Goal: Contribute content: Contribute content

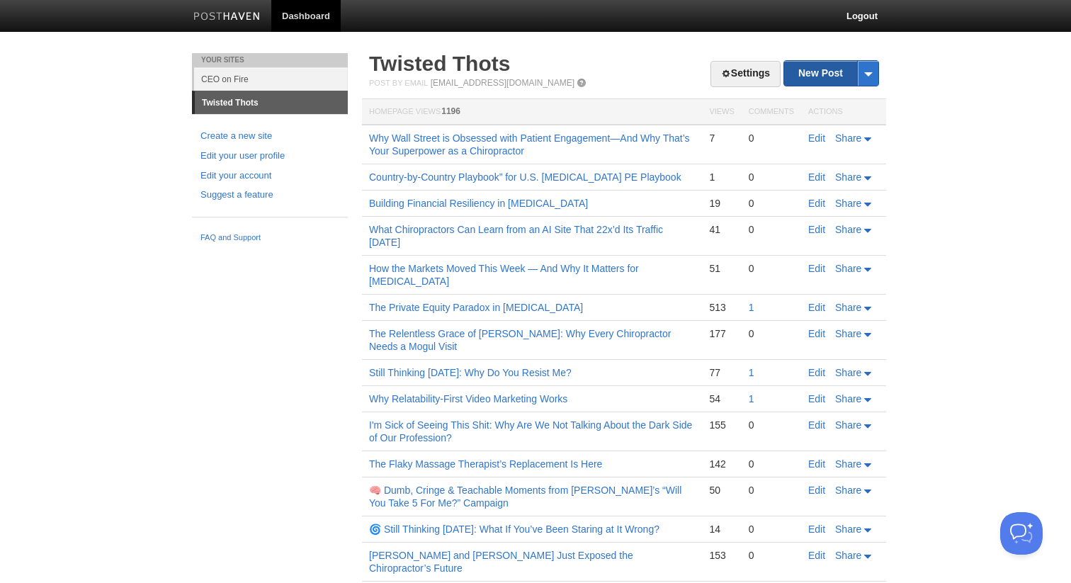
click at [818, 76] on link "New Post" at bounding box center [831, 73] width 94 height 25
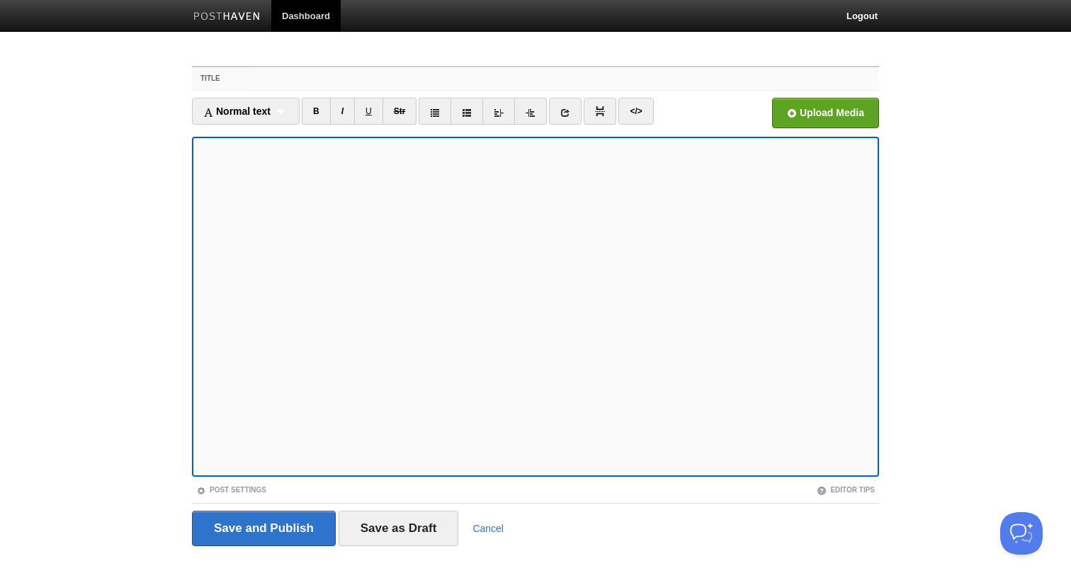
click at [259, 82] on input "Title" at bounding box center [564, 78] width 630 height 23
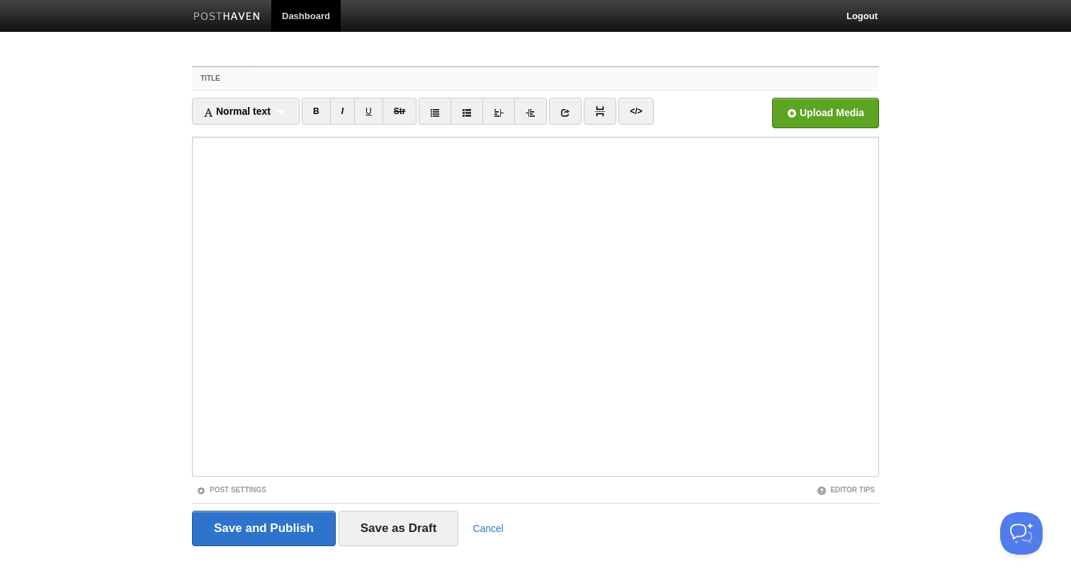
paste input "🚦 The Investor’s Flag System for Chiropractors: How to Avoid Getting Screwed in…"
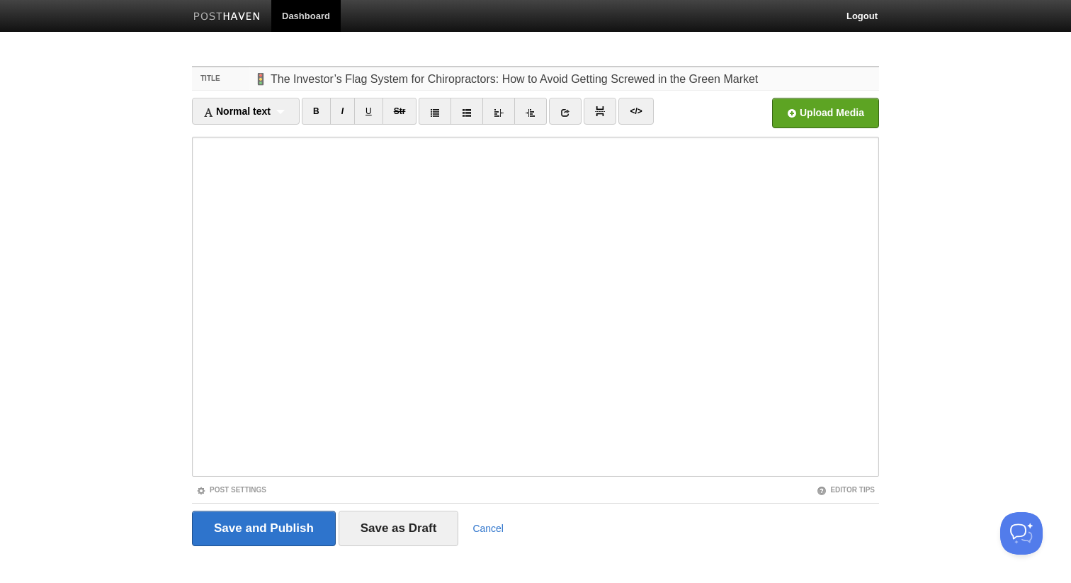
type input "🚦 The Investor’s Flag System for Chiropractors: How to Avoid Getting Screwed in…"
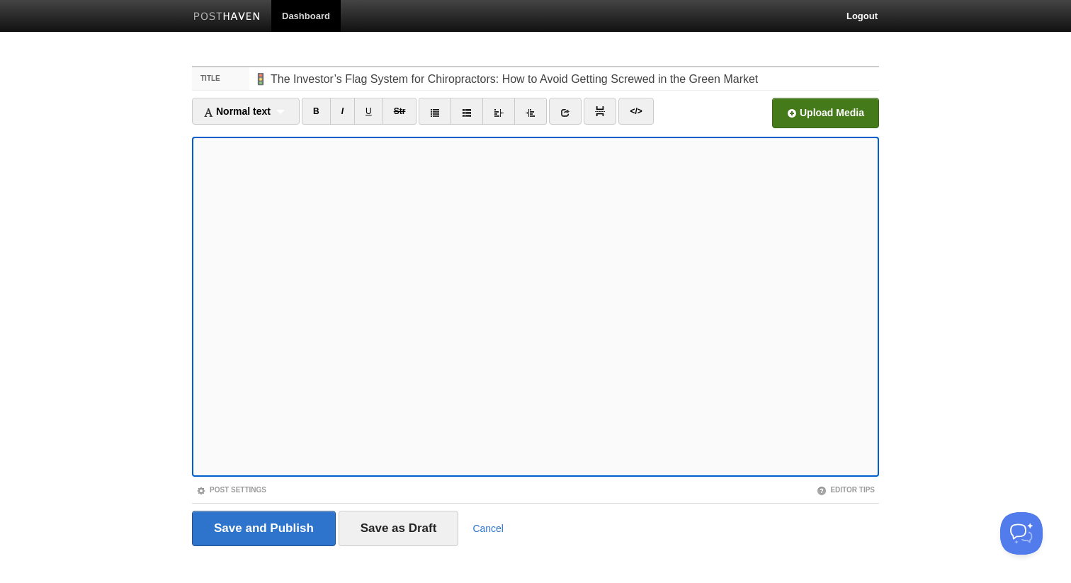
scroll to position [16, 0]
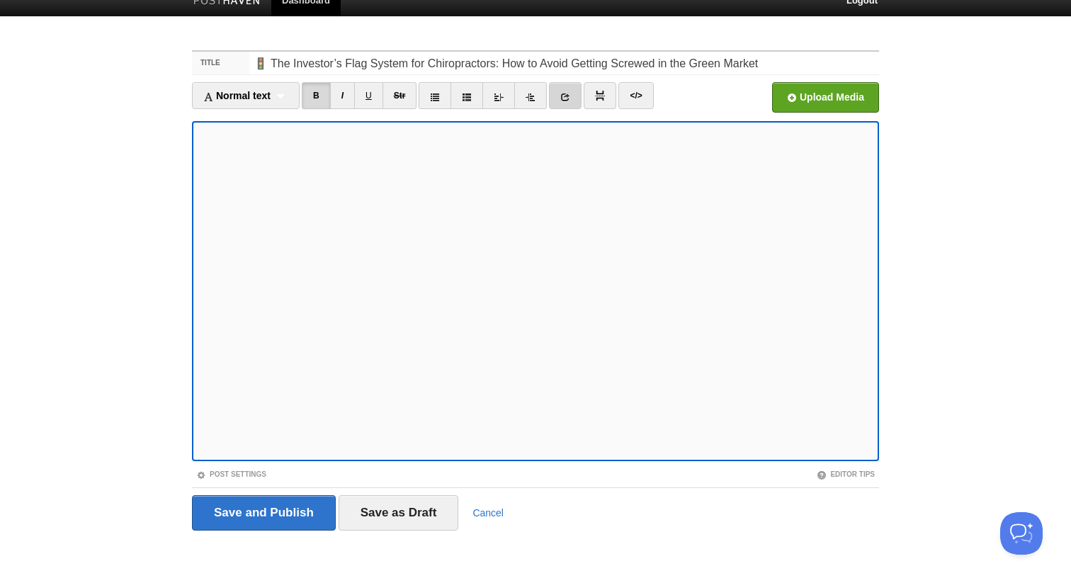
click at [570, 101] on icon at bounding box center [565, 97] width 10 height 10
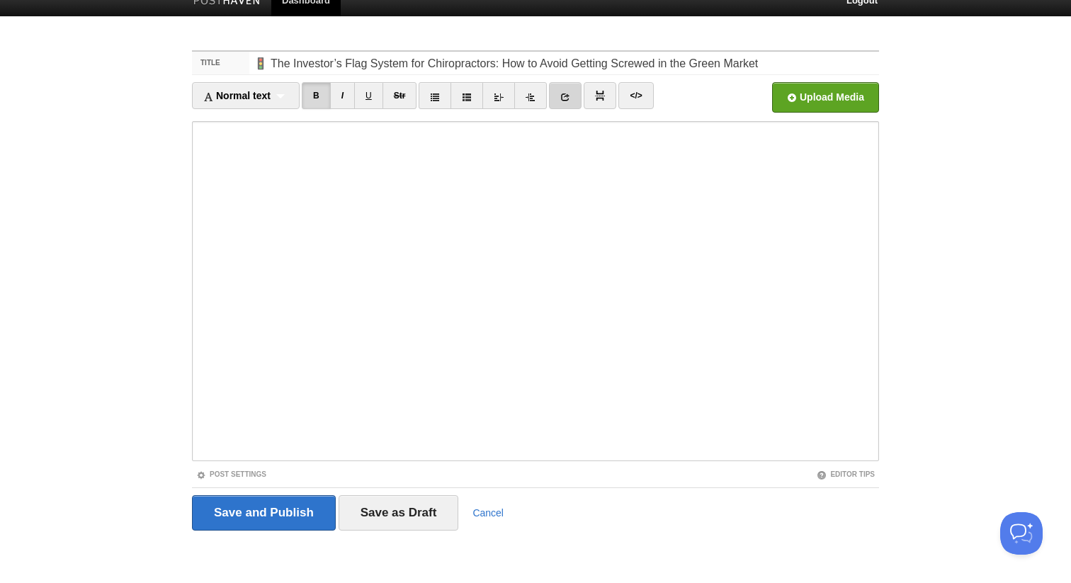
scroll to position [0, 0]
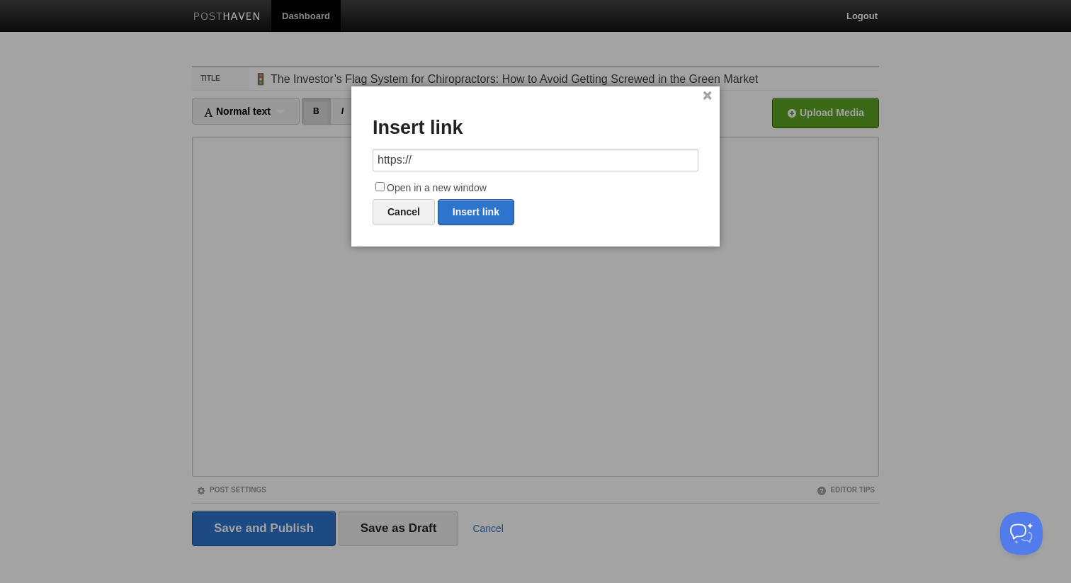
click at [514, 155] on input "https://" at bounding box center [535, 160] width 326 height 23
click at [411, 215] on link "Cancel" at bounding box center [403, 212] width 62 height 26
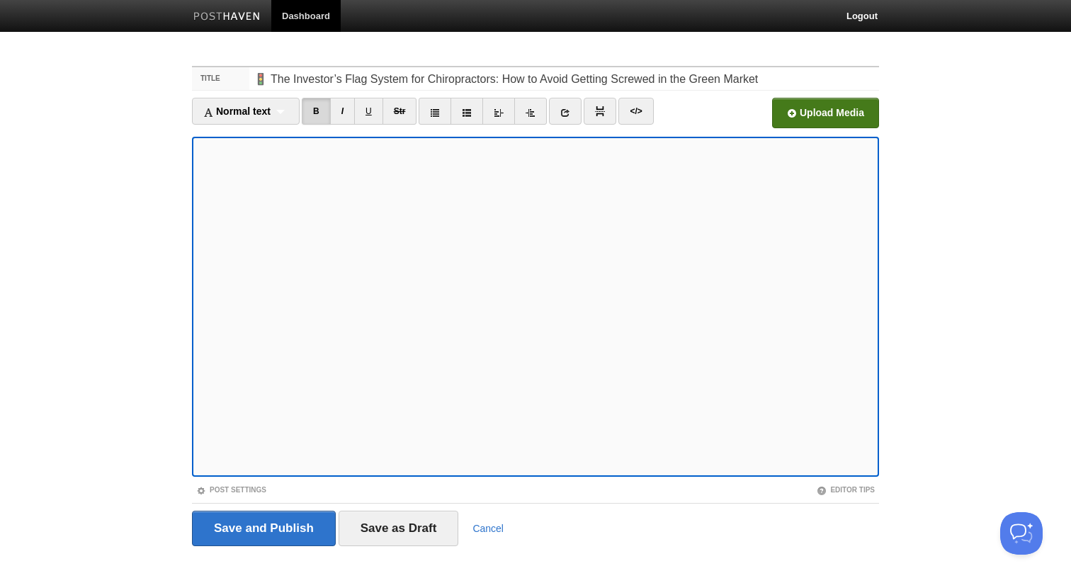
click at [838, 123] on input "file" at bounding box center [398, 117] width 1072 height 72
click at [277, 525] on input "Save and Publish" at bounding box center [264, 528] width 144 height 35
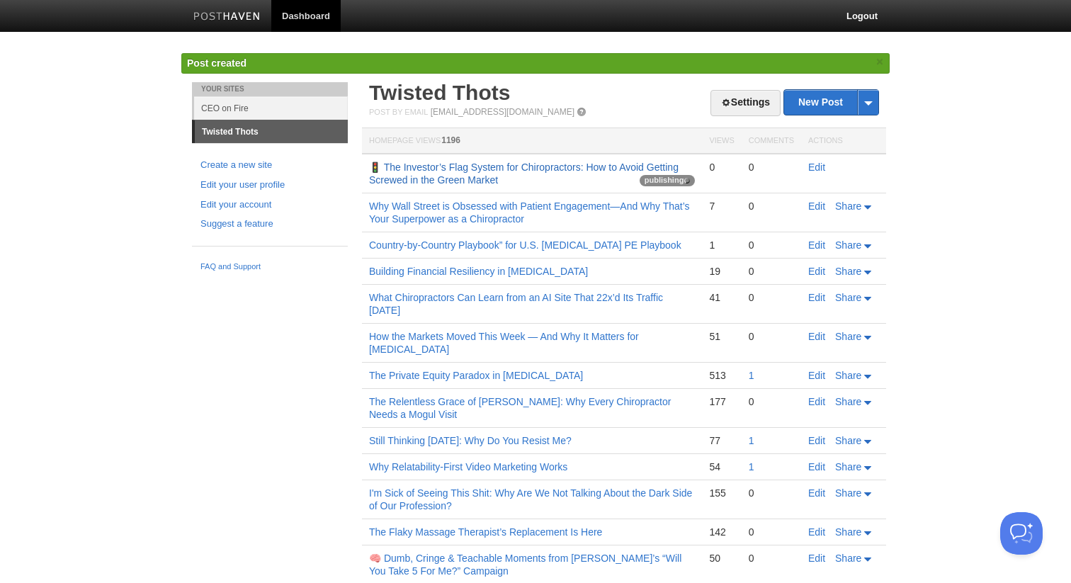
click at [407, 174] on link "🚦 The Investor’s Flag System for Chiropractors: How to Avoid Getting Screwed in…" at bounding box center [523, 173] width 309 height 24
